Goal: Information Seeking & Learning: Learn about a topic

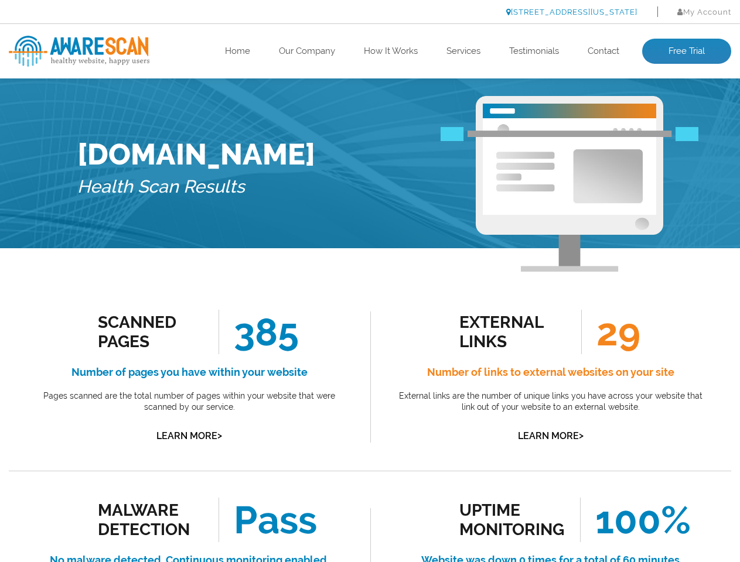
click at [539, 12] on link "[STREET_ADDRESS][US_STATE]" at bounding box center [571, 12] width 131 height 9
click at [189, 436] on link "Learn More >" at bounding box center [189, 436] width 66 height 11
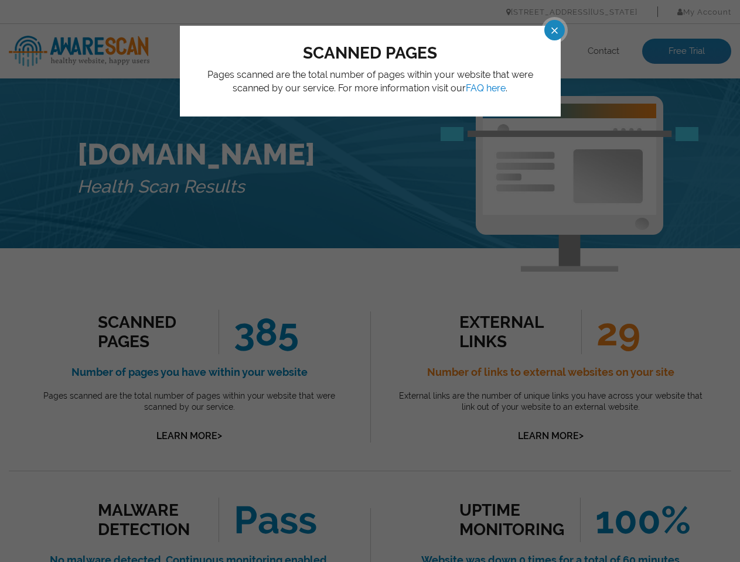
click at [370, 281] on div "scanned pages Pages scanned are the total number of pages within your website t…" at bounding box center [370, 281] width 740 height 562
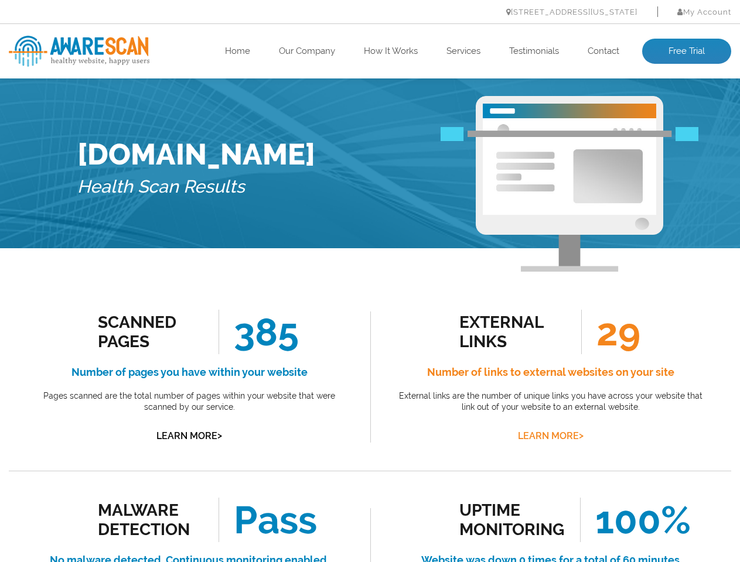
click at [550, 436] on link "Learn More >" at bounding box center [551, 436] width 66 height 11
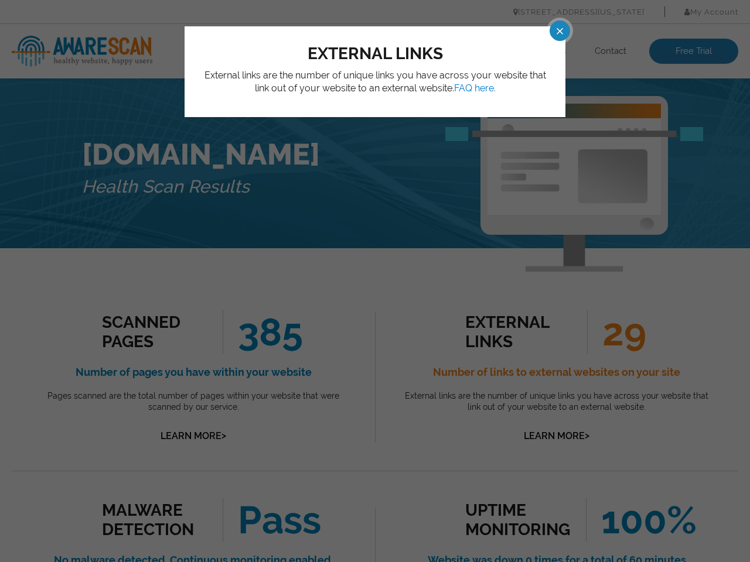
click at [370, 281] on div "external links External links are the number of unique links you have across yo…" at bounding box center [375, 281] width 750 height 562
